Goal: Task Accomplishment & Management: Use online tool/utility

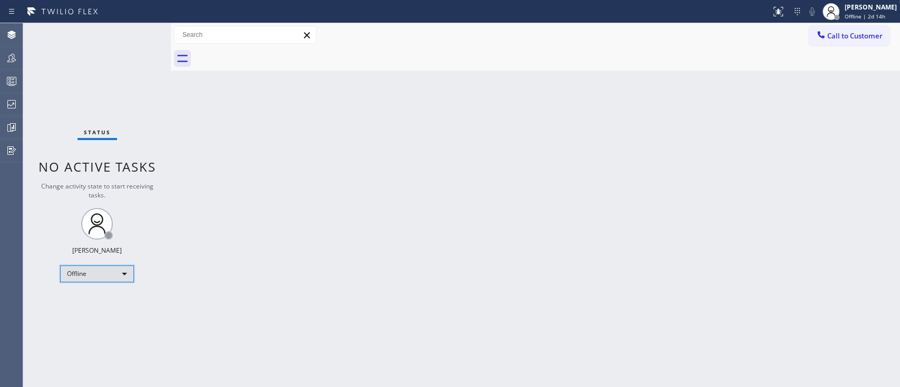
click at [118, 271] on div "Offline" at bounding box center [97, 274] width 74 height 17
click at [105, 290] on li "Unavailable" at bounding box center [97, 313] width 72 height 13
click at [674, 222] on div "Back to Dashboard Change Sender ID Customers Technicians Select a contact Outbo…" at bounding box center [535, 205] width 729 height 364
click at [17, 71] on div at bounding box center [11, 81] width 23 height 21
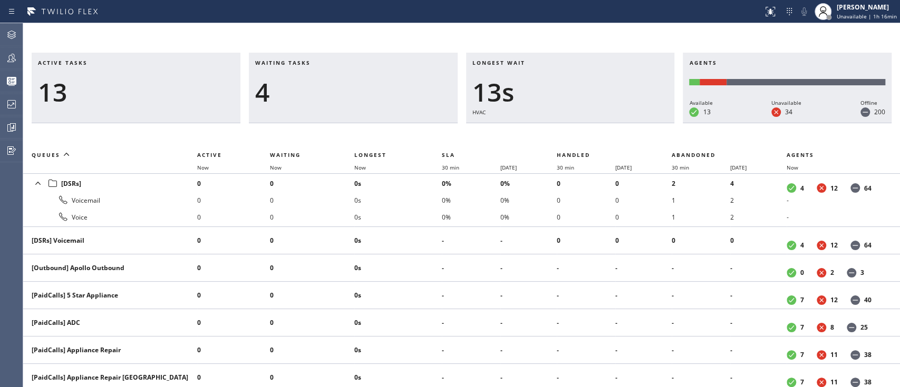
click at [0, 230] on div "Agent Desktop Teams Queues Stats Dashboards Analyze Questionnaires" at bounding box center [11, 205] width 23 height 364
click at [674, 57] on div "Agents Available 13 Unavailable 34 Offline 200" at bounding box center [786, 88] width 209 height 71
click at [0, 55] on div at bounding box center [11, 58] width 23 height 13
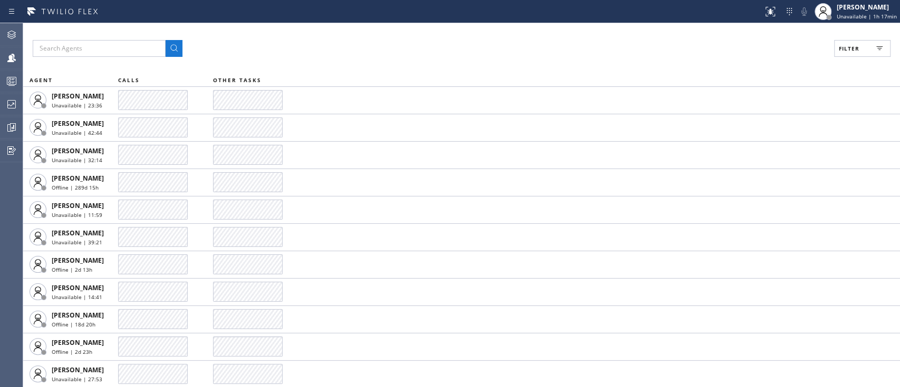
click at [674, 48] on rect at bounding box center [879, 48] width 4 height 1
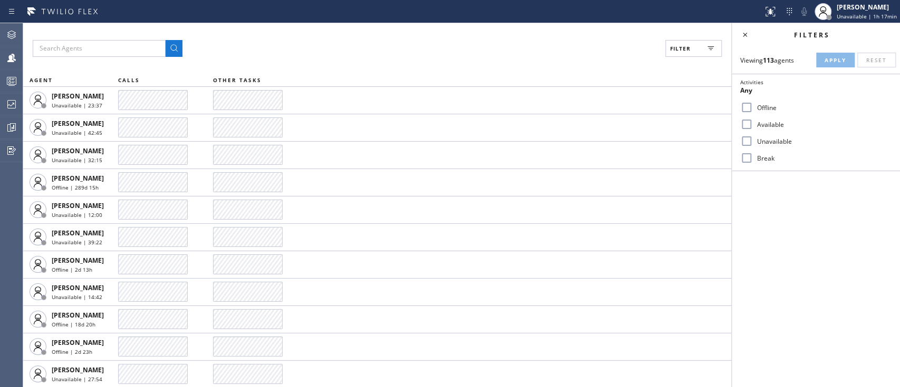
click at [674, 119] on div "Available" at bounding box center [815, 124] width 168 height 17
click at [674, 125] on input "Available" at bounding box center [746, 124] width 13 height 13
click at [674, 64] on button "Apply" at bounding box center [835, 60] width 38 height 15
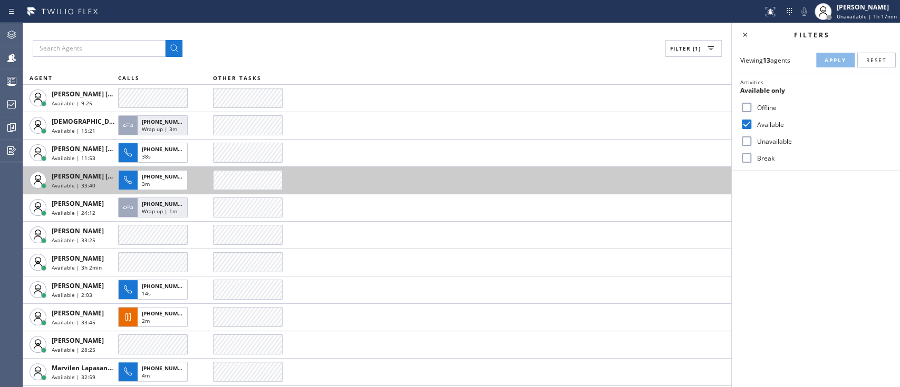
scroll to position [55, 0]
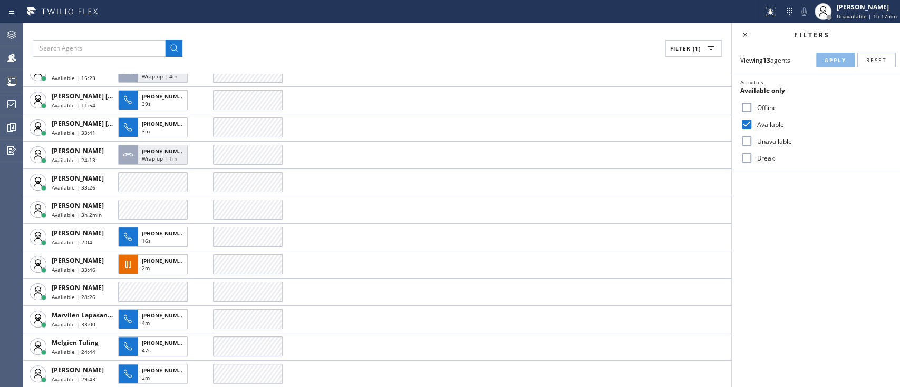
click at [674, 123] on input "Available" at bounding box center [746, 124] width 13 height 13
checkbox input "false"
click at [674, 137] on input "Unavailable" at bounding box center [746, 141] width 13 height 13
click at [674, 65] on button "Apply" at bounding box center [835, 60] width 38 height 15
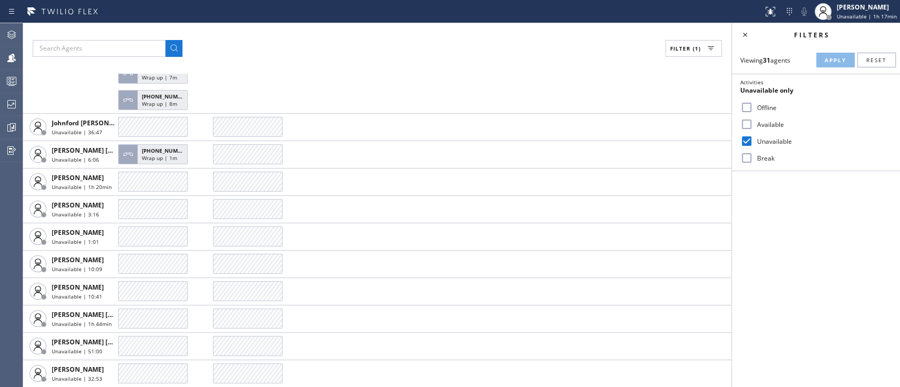
scroll to position [627, 0]
click at [674, 139] on input "Unavailable" at bounding box center [746, 141] width 13 height 13
checkbox input "false"
click at [674, 128] on input "Available" at bounding box center [746, 124] width 13 height 13
checkbox input "true"
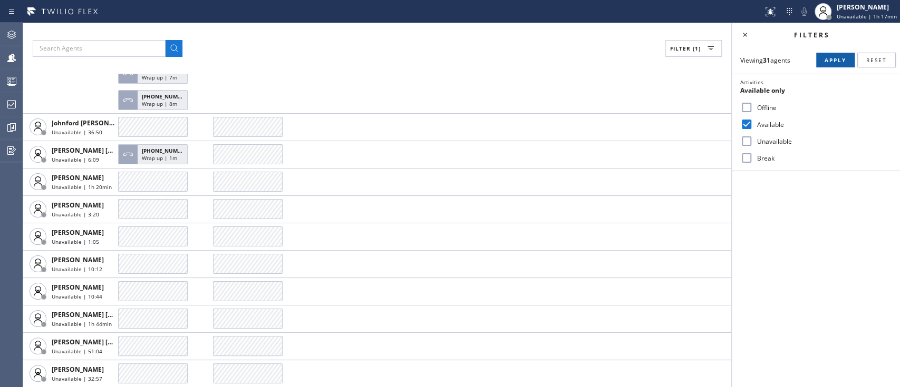
click at [674, 63] on span "Apply" at bounding box center [835, 59] width 22 height 7
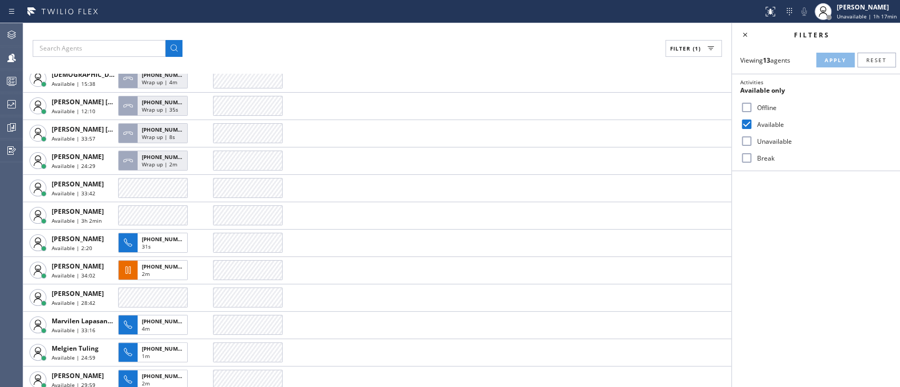
scroll to position [0, 0]
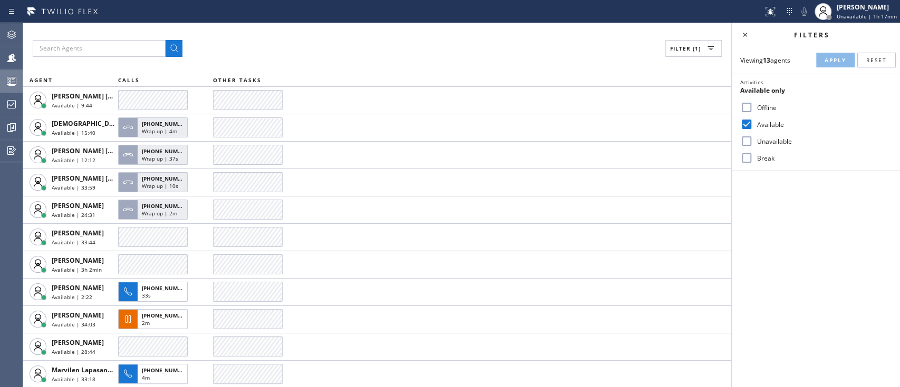
click at [7, 73] on div at bounding box center [11, 81] width 23 height 21
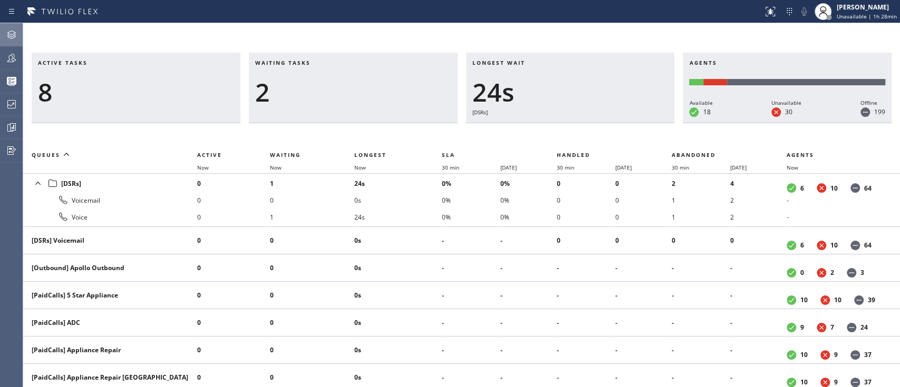
click at [6, 30] on icon at bounding box center [11, 34] width 13 height 13
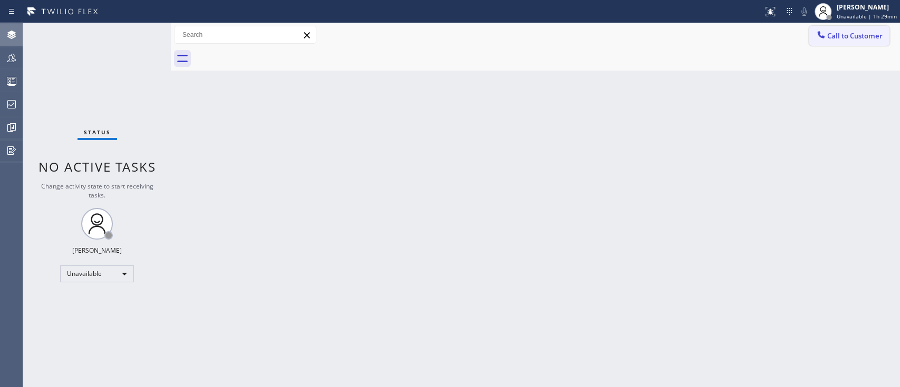
click at [674, 35] on span "Call to Customer" at bounding box center [854, 35] width 55 height 9
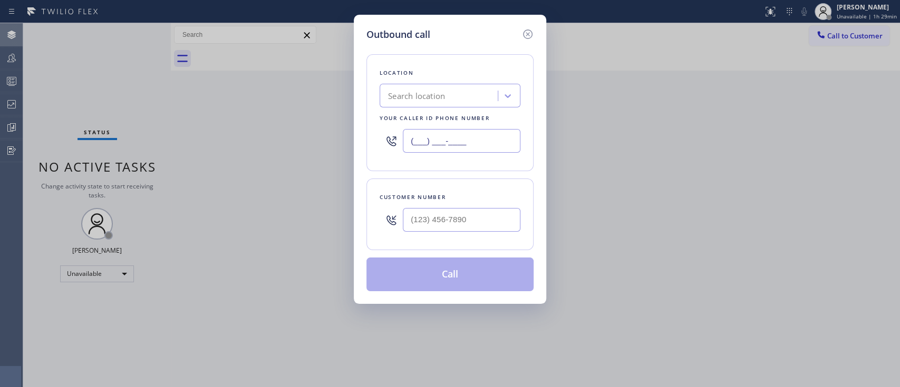
click at [424, 152] on input "(___) ___-____" at bounding box center [462, 141] width 118 height 24
paste input "949) 536-9698"
click at [470, 144] on input "[PHONE_NUMBER]" at bounding box center [462, 141] width 118 height 24
type input "[PHONE_NUMBER]"
click at [454, 92] on div "Search location" at bounding box center [440, 96] width 115 height 18
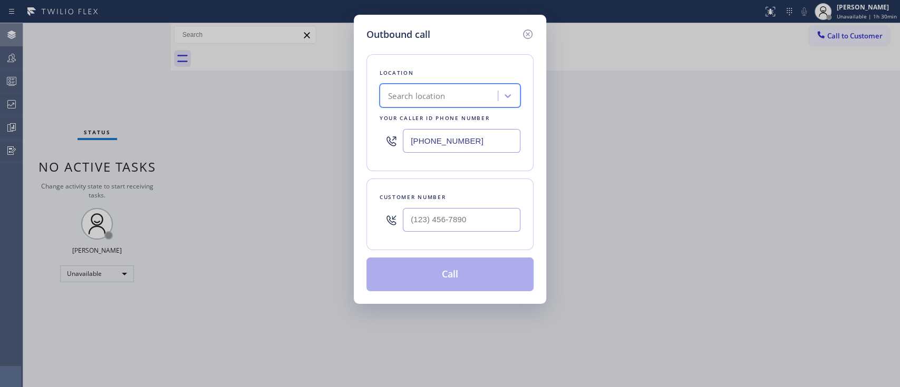
click at [454, 92] on div "Search location" at bounding box center [440, 96] width 115 height 18
paste input "Wolf Appliance Expert"
type input "Wolf Appliance Exper"
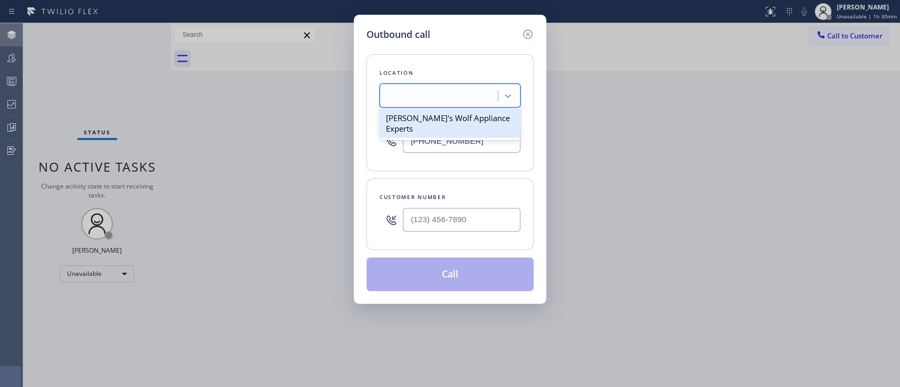
click at [468, 84] on div "Wolf Appliance Exper" at bounding box center [449, 96] width 141 height 24
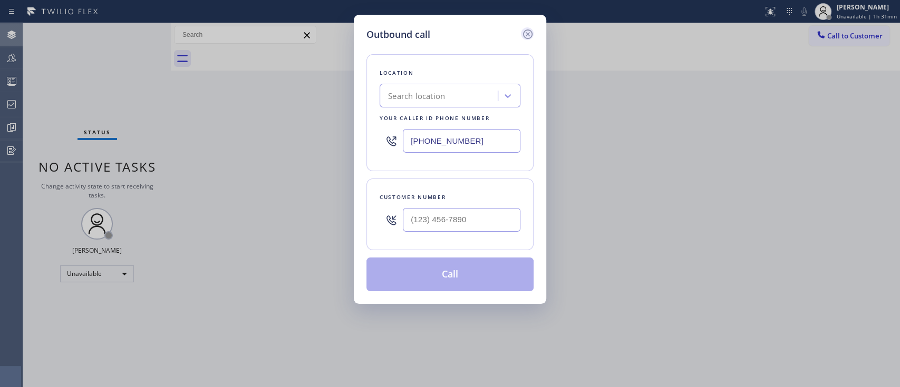
click at [523, 36] on icon at bounding box center [527, 34] width 9 height 9
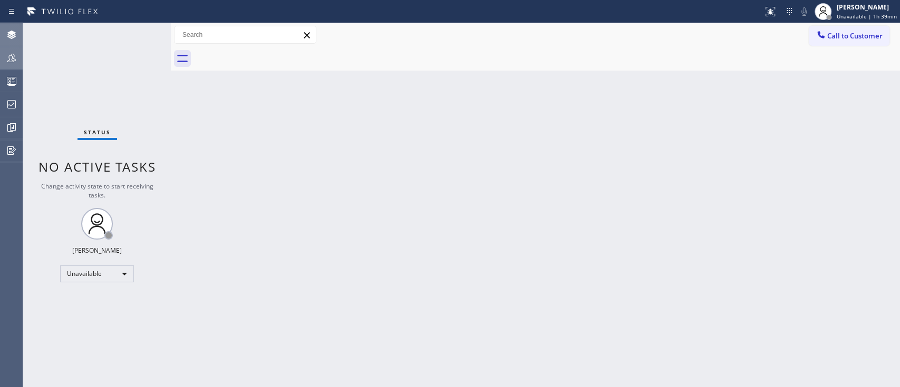
click at [9, 64] on icon at bounding box center [11, 58] width 13 height 13
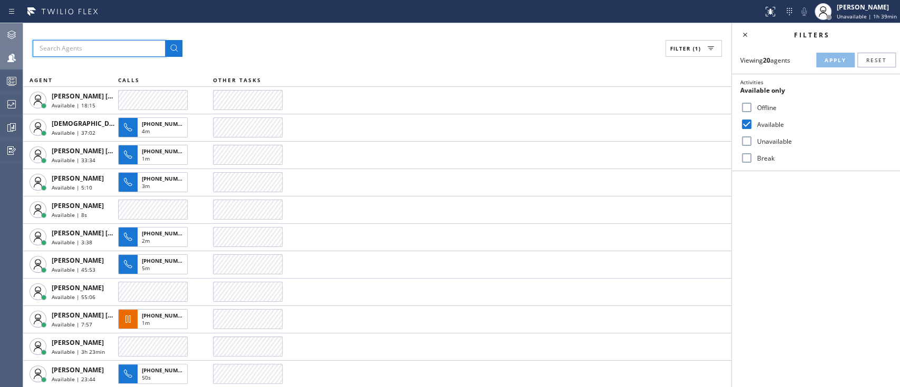
click at [89, 42] on input "text" at bounding box center [99, 48] width 133 height 17
click at [165, 40] on button at bounding box center [173, 48] width 17 height 17
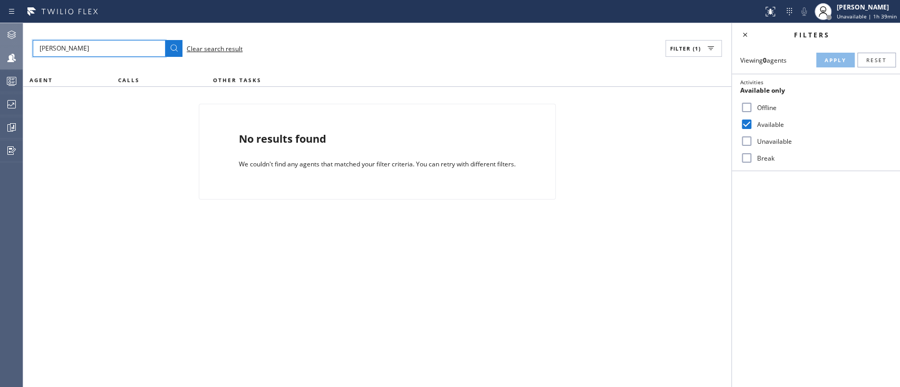
click at [104, 44] on input "[PERSON_NAME]" at bounding box center [99, 48] width 133 height 17
type input "melg"
click at [165, 40] on button at bounding box center [173, 48] width 17 height 17
click at [224, 44] on div "melg Clear search result" at bounding box center [138, 48] width 210 height 17
click at [223, 47] on span "Clear search result" at bounding box center [215, 48] width 56 height 9
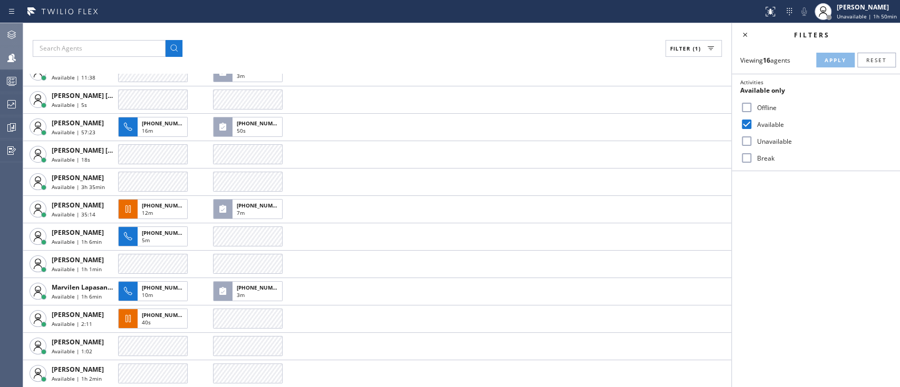
scroll to position [110, 0]
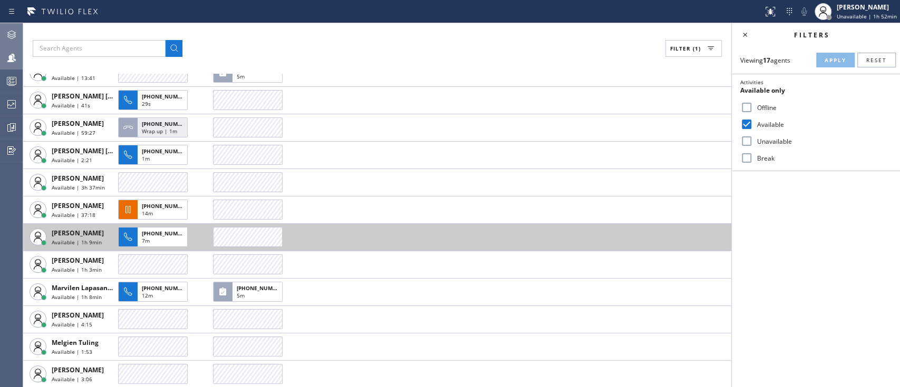
click at [674, 248] on td at bounding box center [472, 236] width 518 height 27
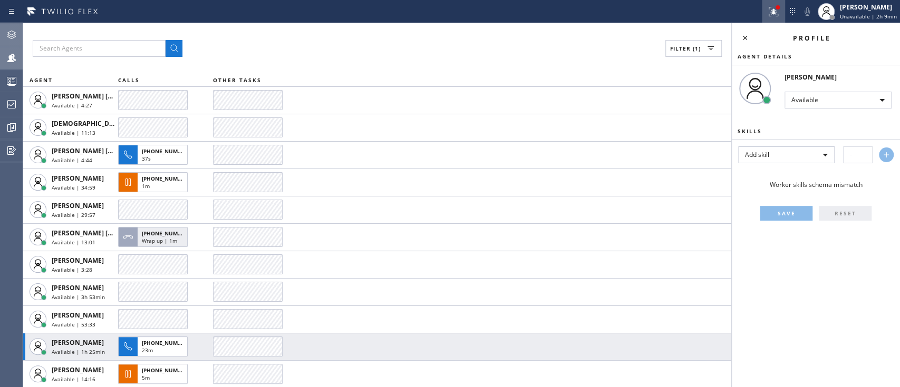
click at [674, 17] on icon at bounding box center [773, 11] width 13 height 13
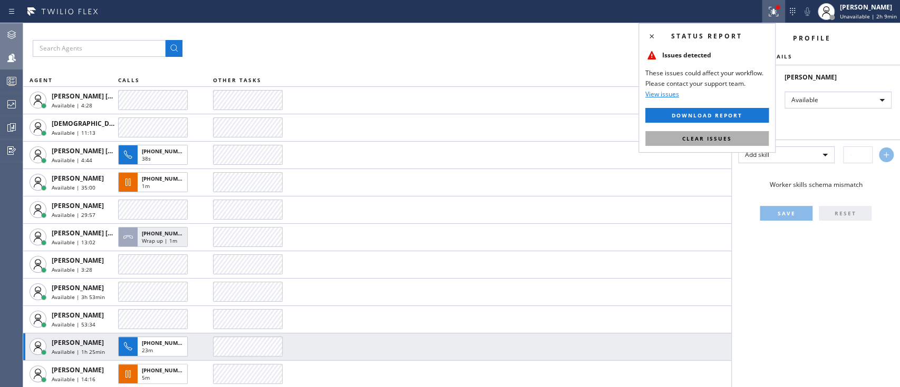
click at [674, 139] on span "Clear issues" at bounding box center [707, 138] width 50 height 7
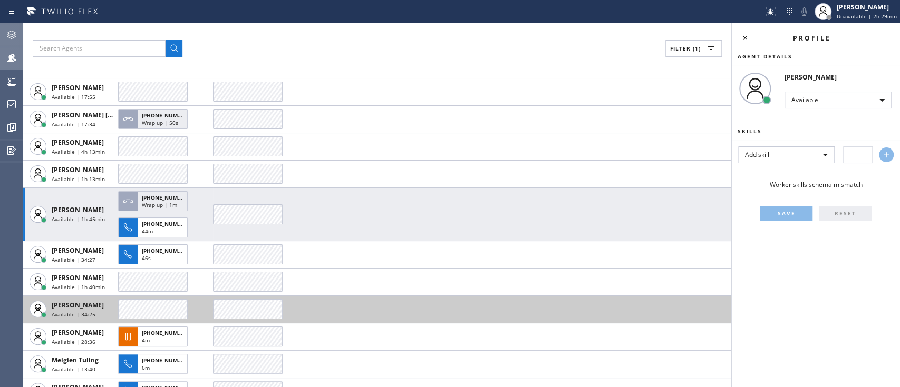
scroll to position [201, 0]
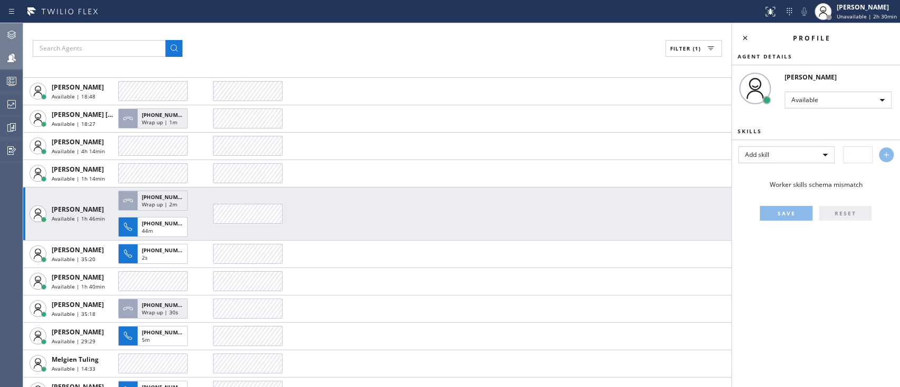
click at [674, 290] on div "Profile Agent Details [PERSON_NAME] Available Skills Add skill Worker skills sc…" at bounding box center [815, 205] width 168 height 364
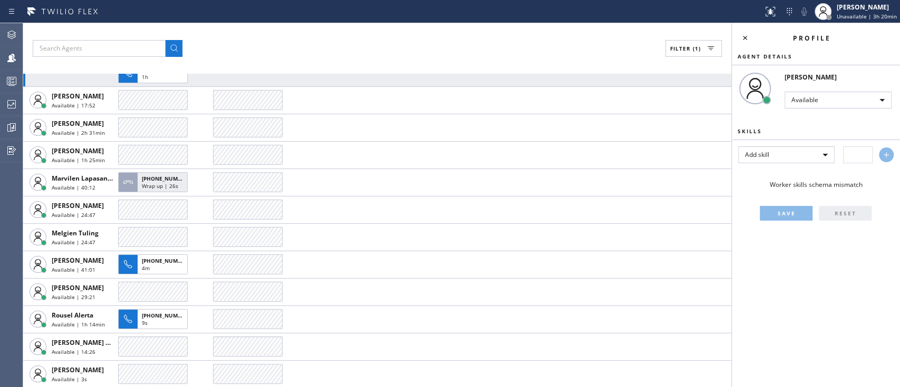
scroll to position [355, 0]
click at [528, 69] on div "Filter (1) AGENT CALLS OTHER TASKS [PERSON_NAME] Available | 10:30 [PERSON_NAME…" at bounding box center [377, 205] width 708 height 364
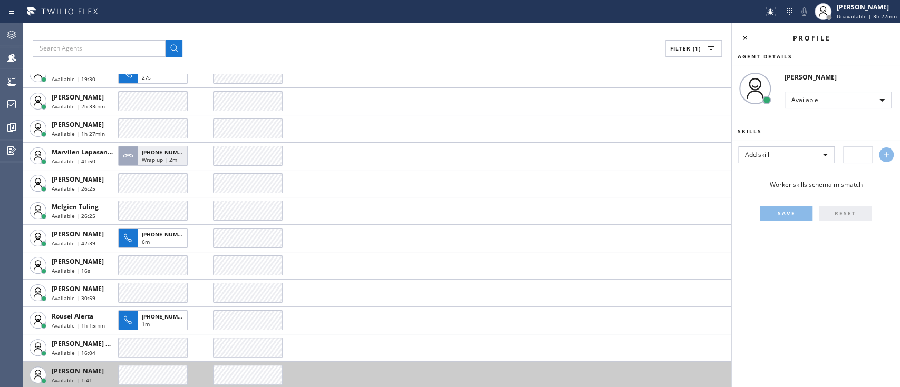
click at [677, 383] on td at bounding box center [472, 374] width 518 height 27
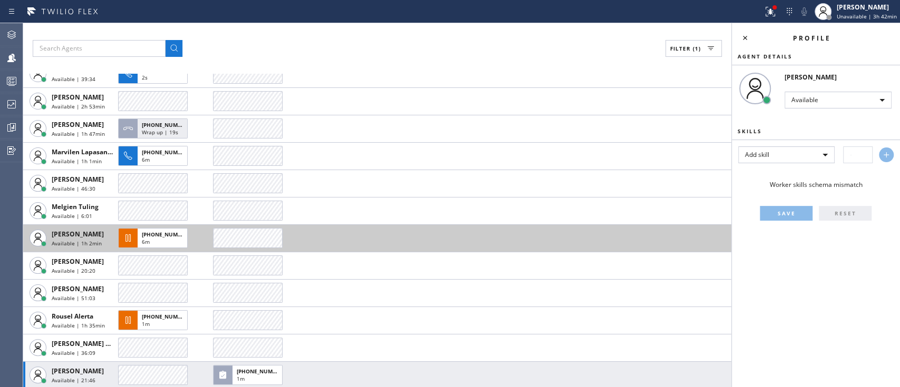
scroll to position [329, 0]
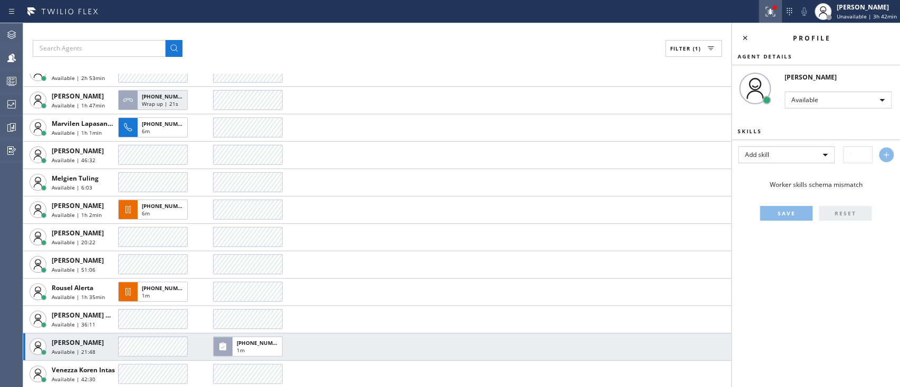
click at [758, 18] on button at bounding box center [769, 11] width 23 height 23
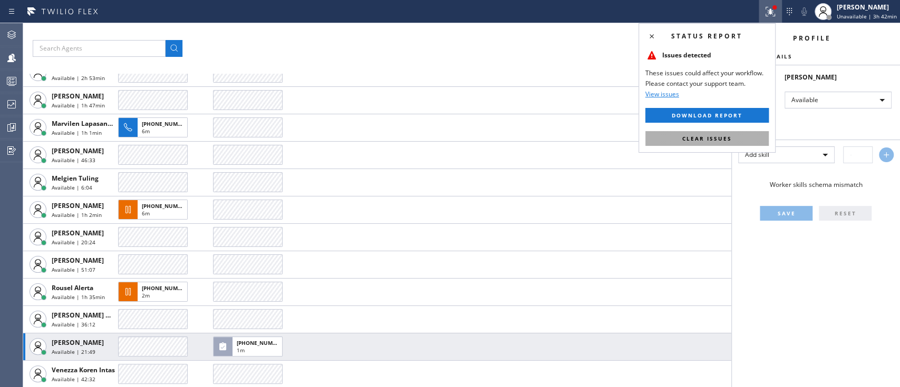
click at [720, 133] on button "Clear issues" at bounding box center [706, 138] width 123 height 15
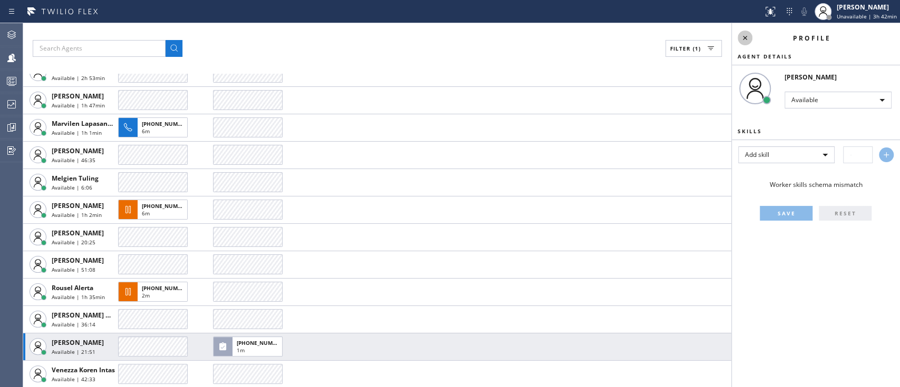
click at [749, 35] on icon at bounding box center [744, 38] width 13 height 13
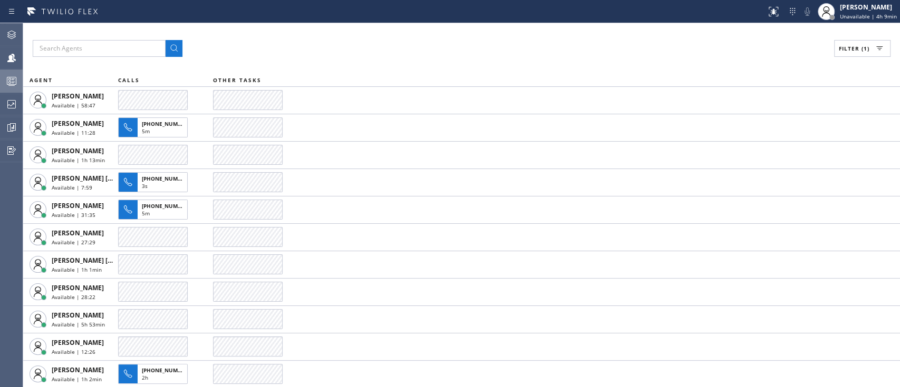
click at [6, 71] on div at bounding box center [11, 81] width 23 height 21
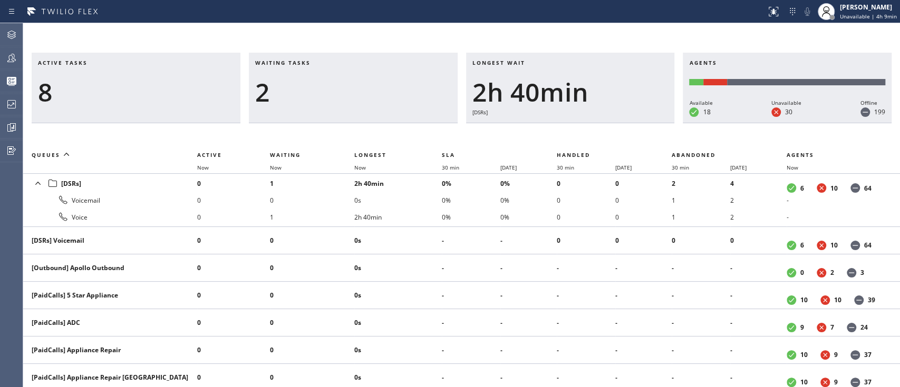
drag, startPoint x: 13, startPoint y: 46, endPoint x: 146, endPoint y: -84, distance: 186.3
click at [146, 0] on html "Status report No issues detected If you experience an issue, please download th…" at bounding box center [450, 193] width 900 height 387
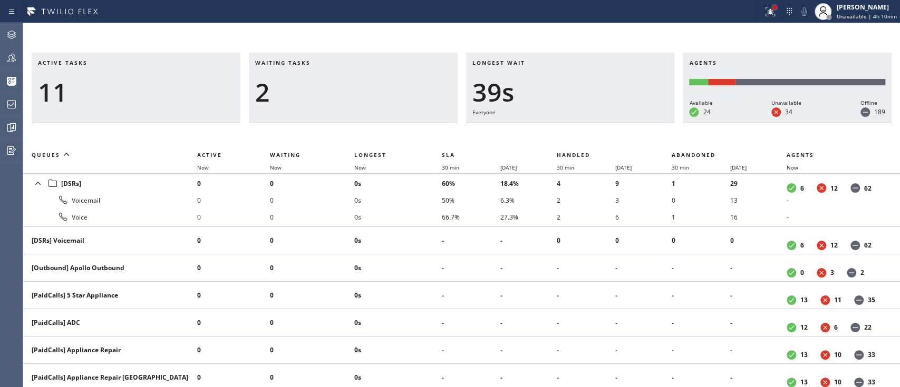
click at [772, 7] on div at bounding box center [774, 7] width 4 height 4
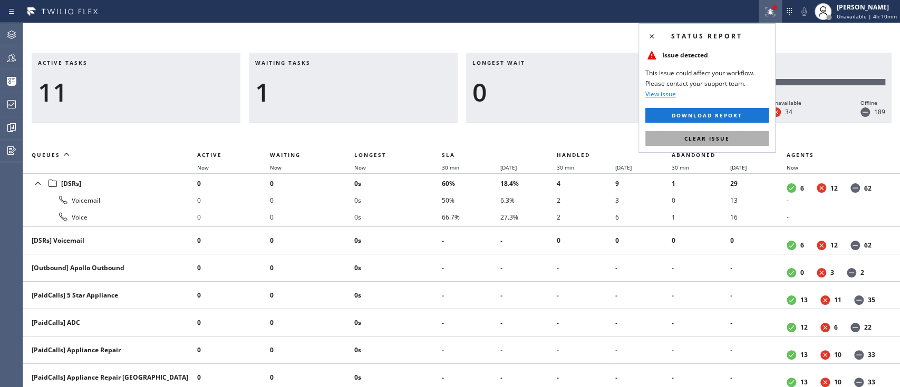
click at [737, 140] on button "Clear issue" at bounding box center [706, 138] width 123 height 15
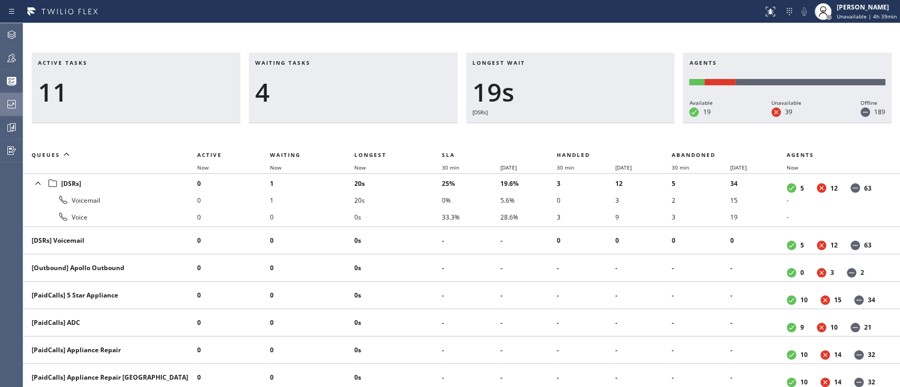
click at [11, 113] on div at bounding box center [11, 104] width 23 height 21
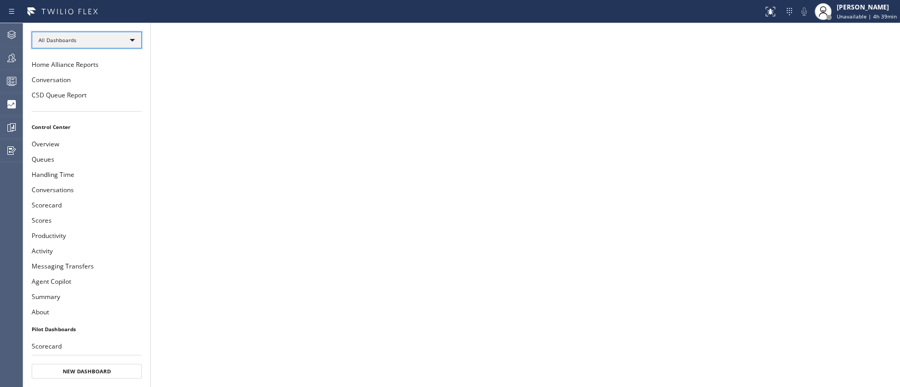
click at [114, 40] on div "All Dashboards" at bounding box center [87, 40] width 110 height 17
click at [191, 113] on div at bounding box center [450, 193] width 900 height 387
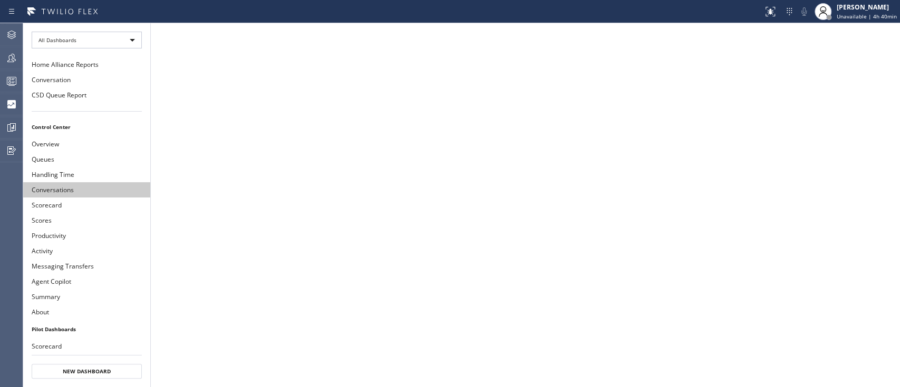
click at [75, 185] on button "Conversations" at bounding box center [86, 189] width 127 height 15
click at [91, 91] on button "CSD Queue Report" at bounding box center [86, 94] width 127 height 15
click at [59, 184] on button "Conversations" at bounding box center [86, 189] width 127 height 15
click at [8, 134] on div at bounding box center [11, 127] width 23 height 21
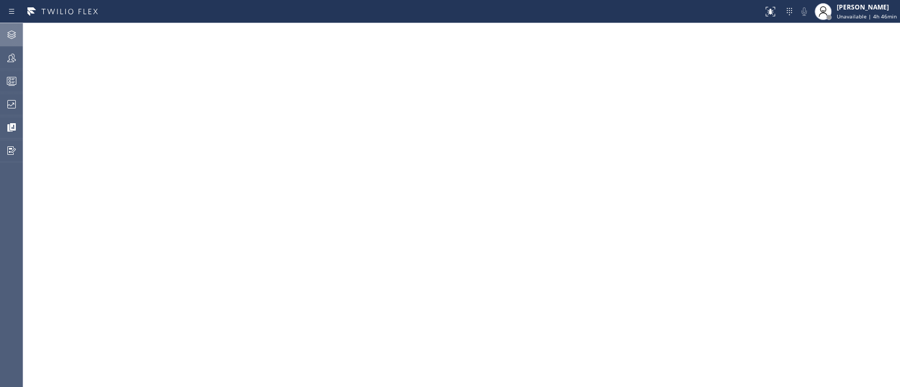
click at [8, 35] on icon at bounding box center [11, 35] width 8 height 8
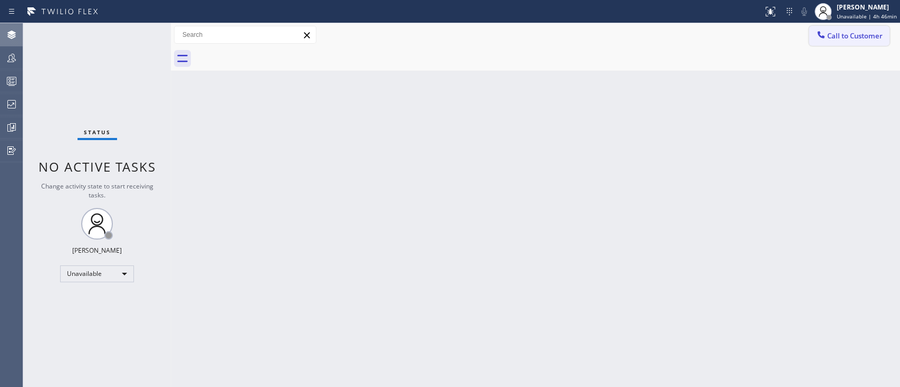
click at [844, 27] on button "Call to Customer" at bounding box center [848, 36] width 81 height 20
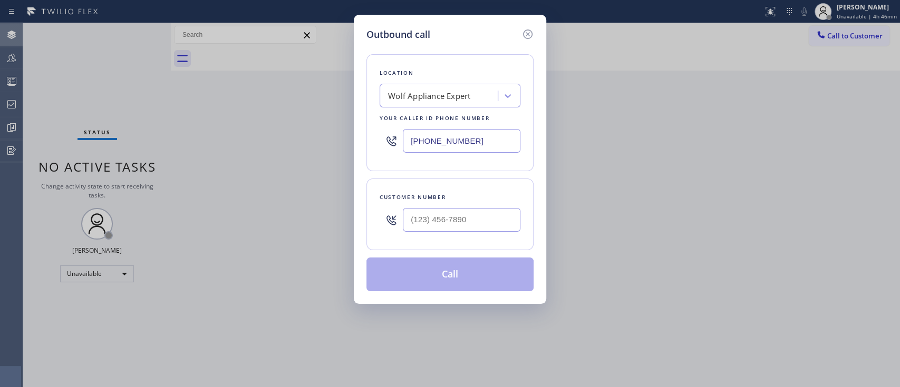
click at [452, 145] on input "[PHONE_NUMBER]" at bounding box center [462, 141] width 118 height 24
paste input "650) 200-2355"
type input "(650) 200-2355"
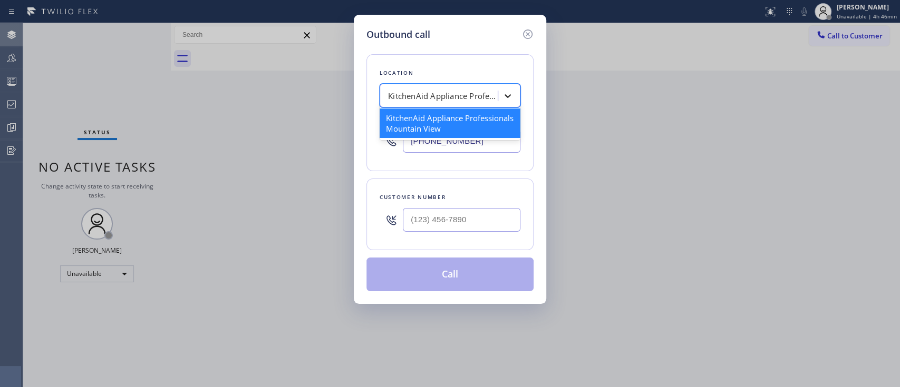
click at [513, 103] on div at bounding box center [507, 95] width 19 height 19
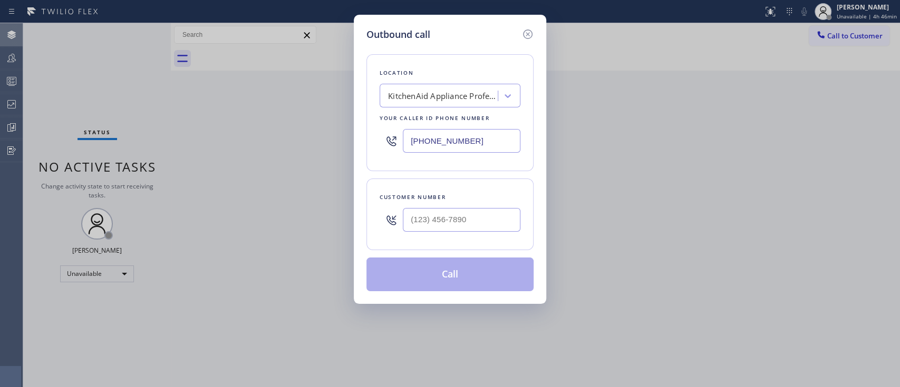
click at [589, 119] on div "Outbound call Location KitchenAid Appliance Professionals Mountain View Your ca…" at bounding box center [450, 193] width 900 height 387
click at [530, 33] on icon at bounding box center [527, 34] width 13 height 13
